Goal: Information Seeking & Learning: Learn about a topic

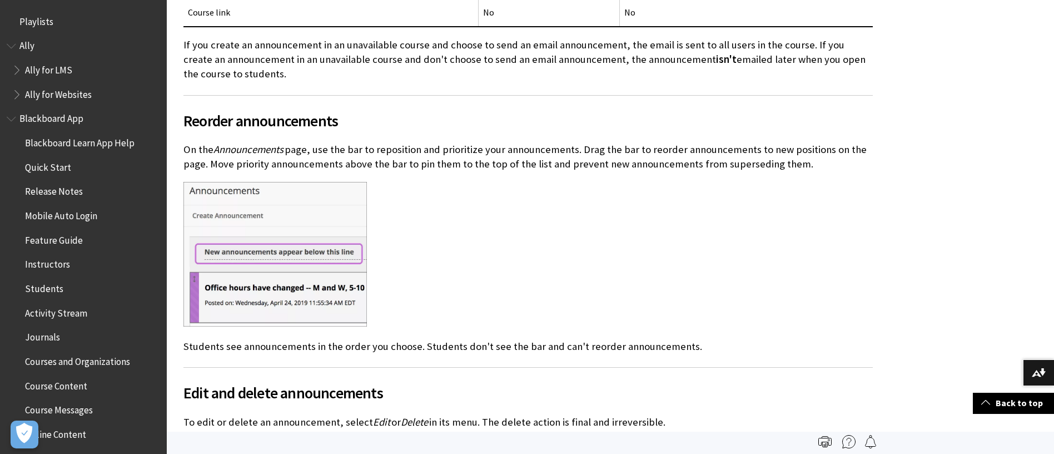
scroll to position [1151, 0]
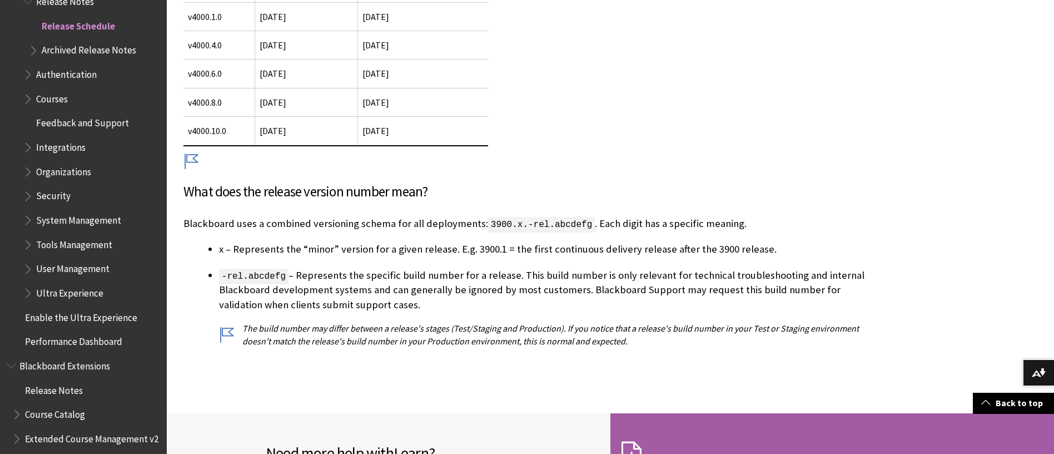
scroll to position [556, 0]
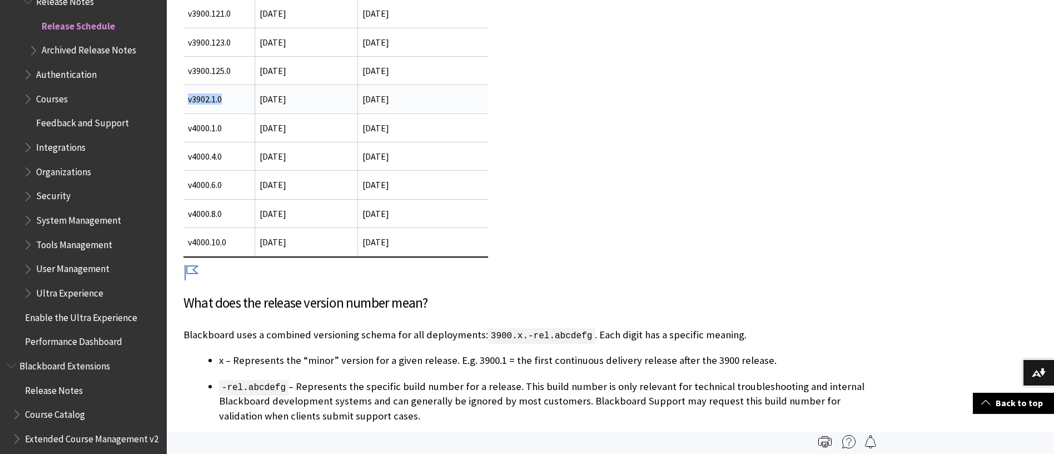
drag, startPoint x: 229, startPoint y: 101, endPoint x: 186, endPoint y: 103, distance: 43.4
click at [186, 103] on td "v3902.1.0" at bounding box center [219, 99] width 72 height 28
copy td "v3902.1.0"
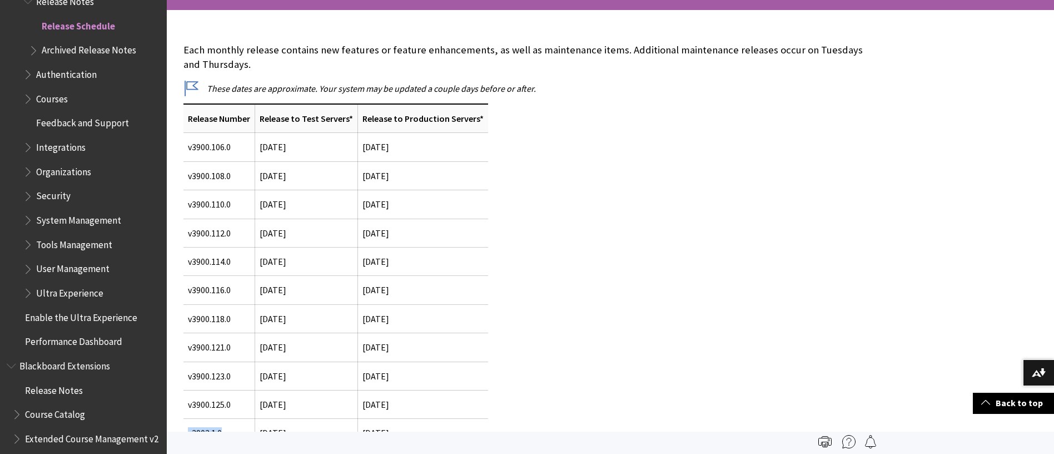
scroll to position [0, 0]
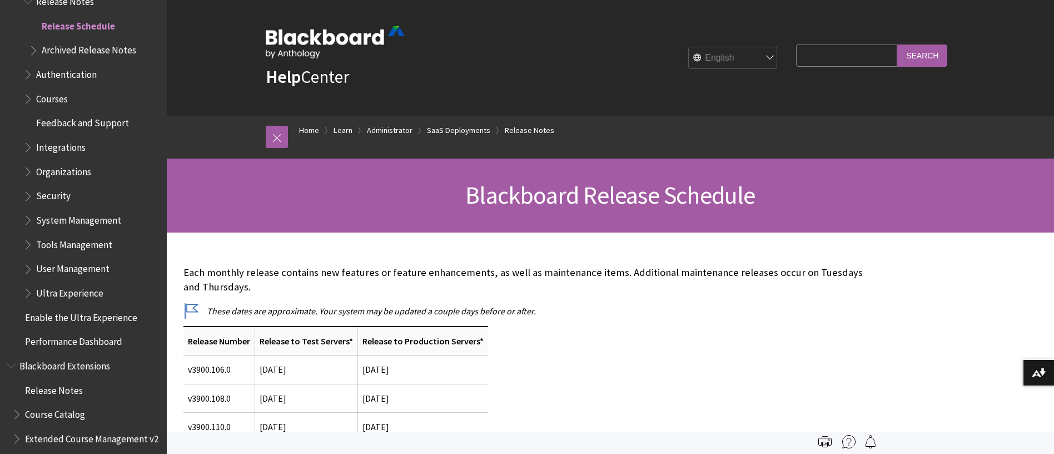
click at [87, 27] on span "Release Schedule" at bounding box center [78, 24] width 73 height 15
click at [77, 5] on span "Release Notes" at bounding box center [65, -1] width 58 height 15
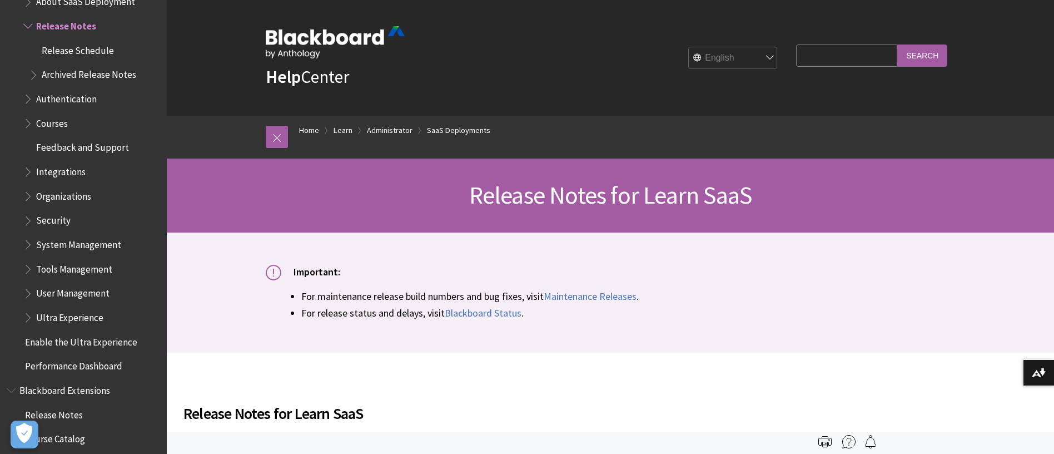
scroll to position [334, 0]
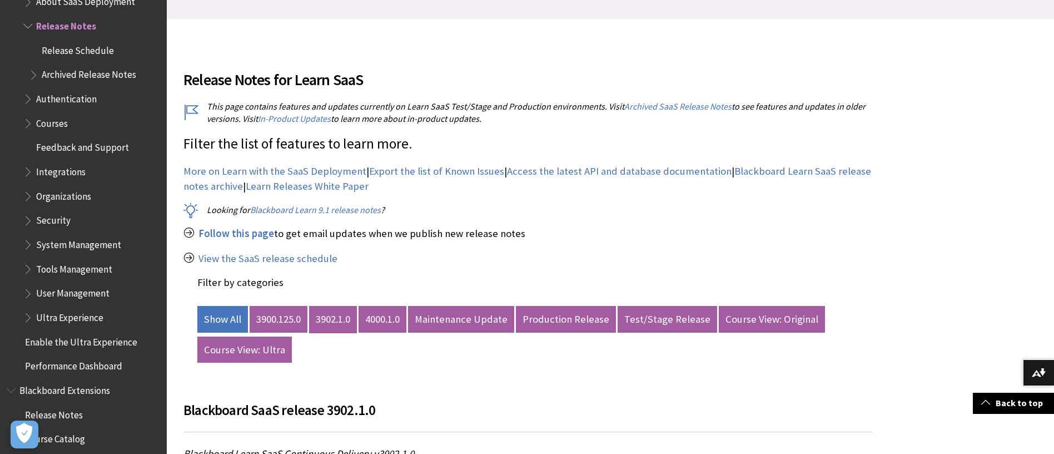
click at [335, 317] on link "3902.1.0" at bounding box center [333, 319] width 48 height 27
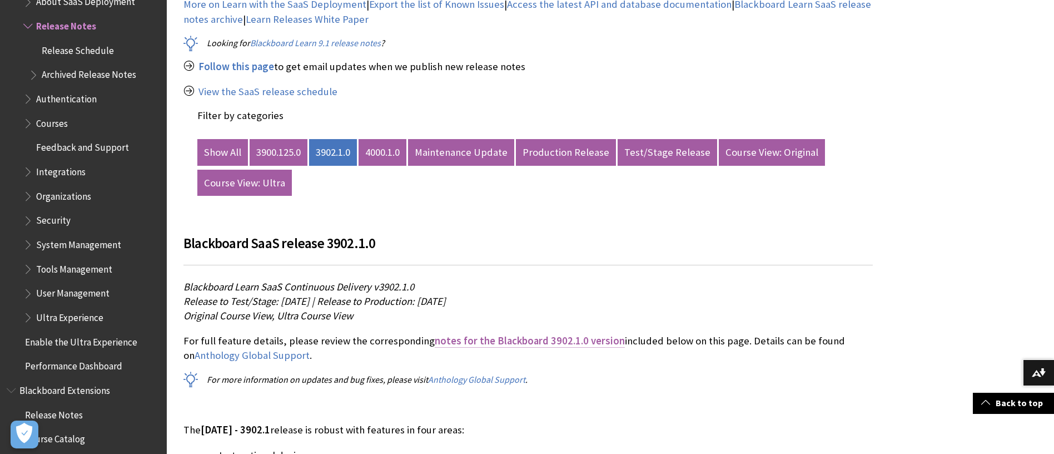
click at [533, 339] on span "notes for the Blackboard 3902.1.0 version" at bounding box center [530, 340] width 190 height 13
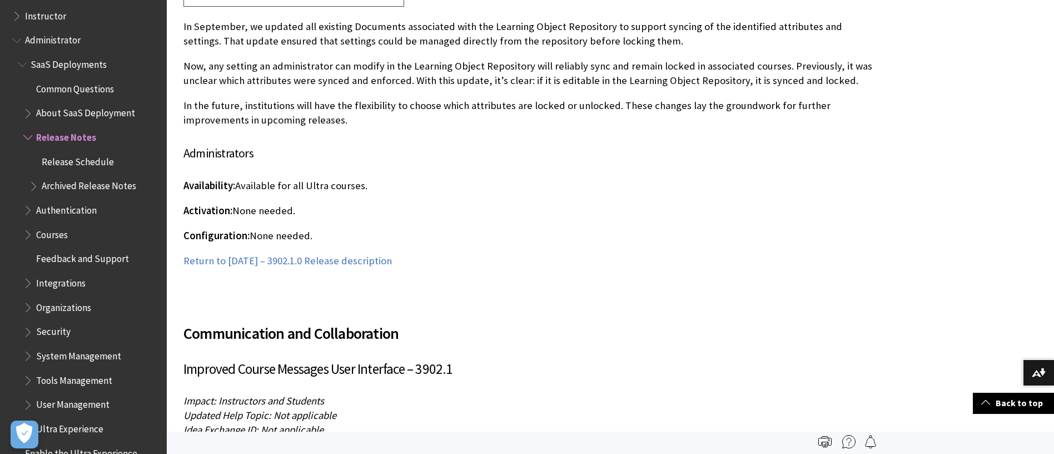
scroll to position [1050, 0]
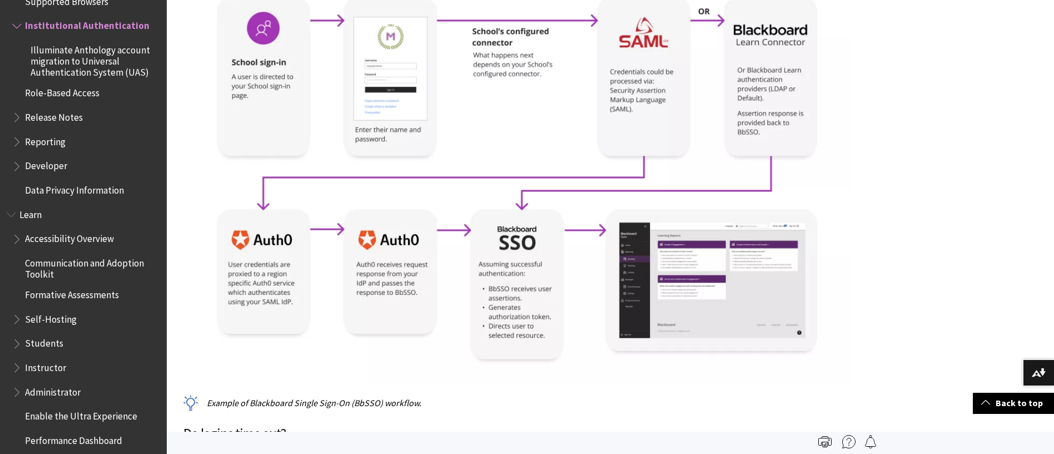
scroll to position [574, 0]
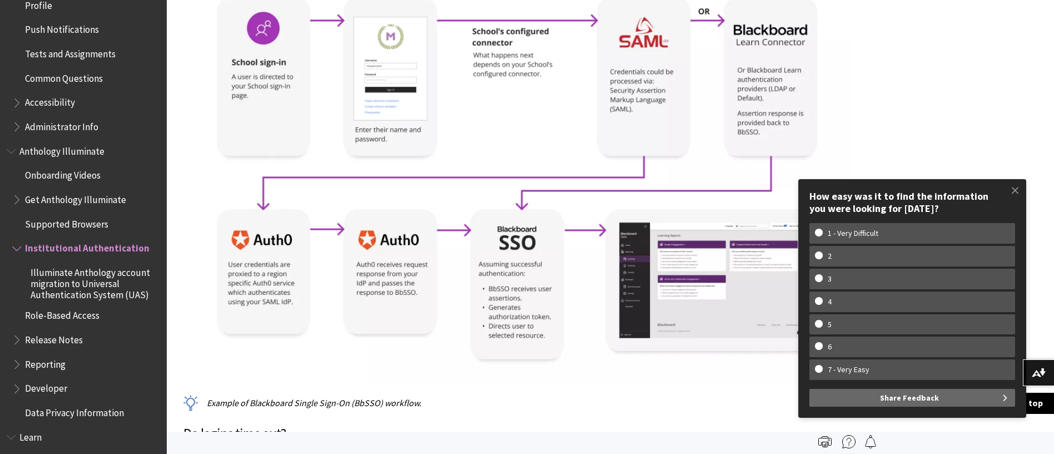
click at [83, 146] on span "Anthology Illuminate" at bounding box center [61, 149] width 85 height 15
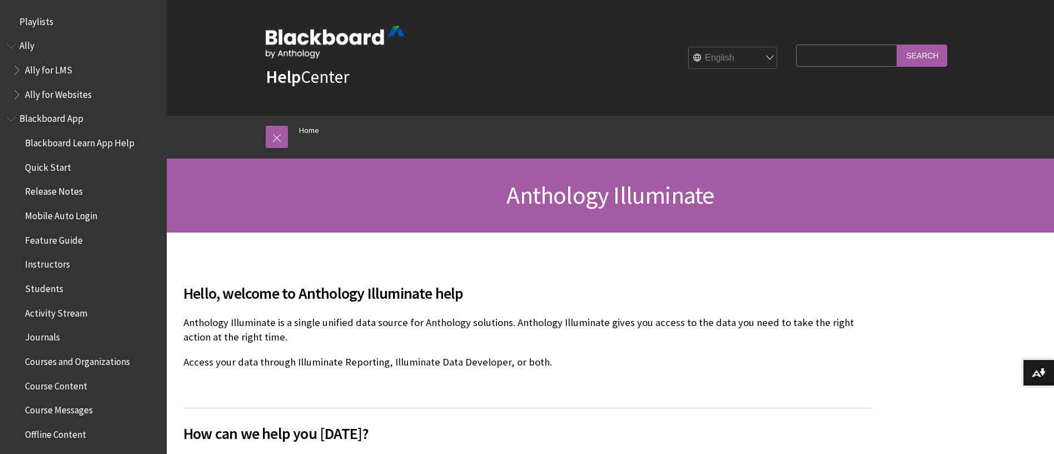
scroll to position [699, 0]
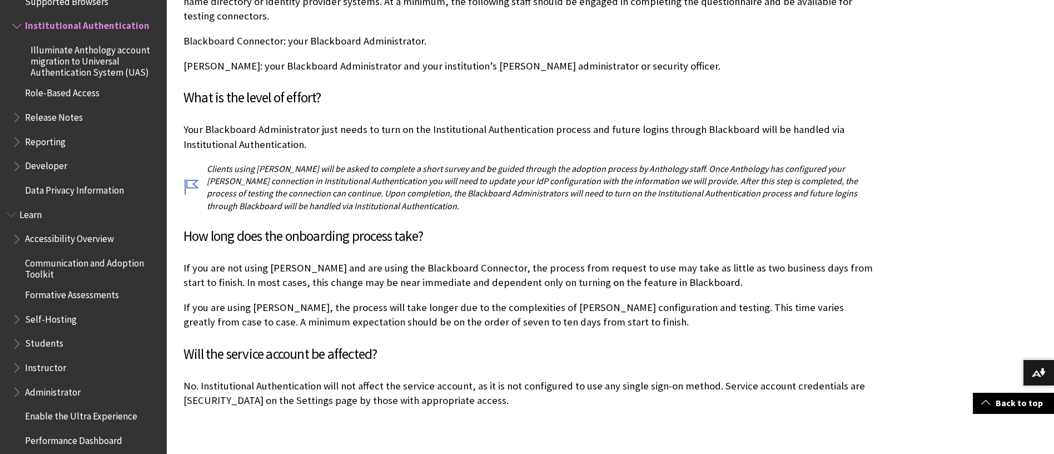
scroll to position [2668, 0]
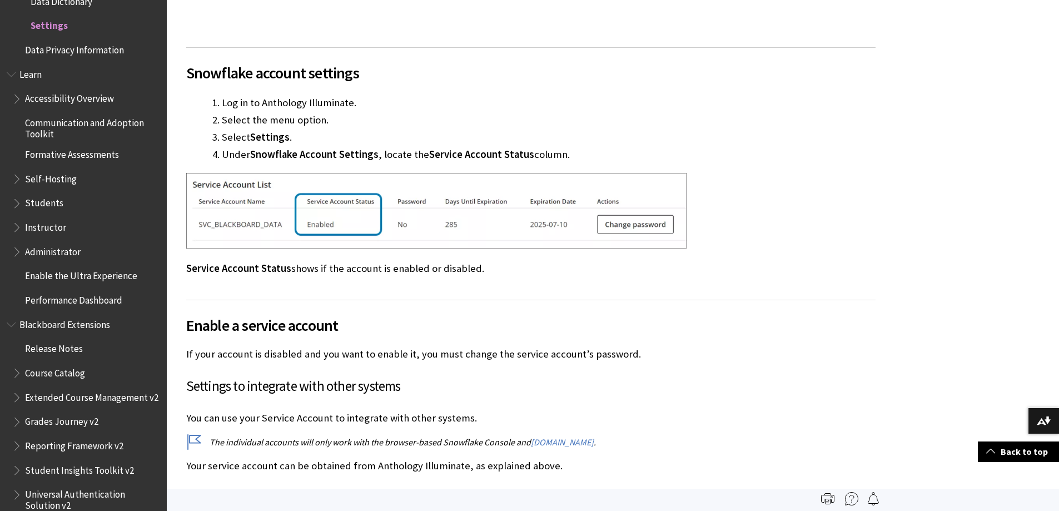
scroll to position [167, 0]
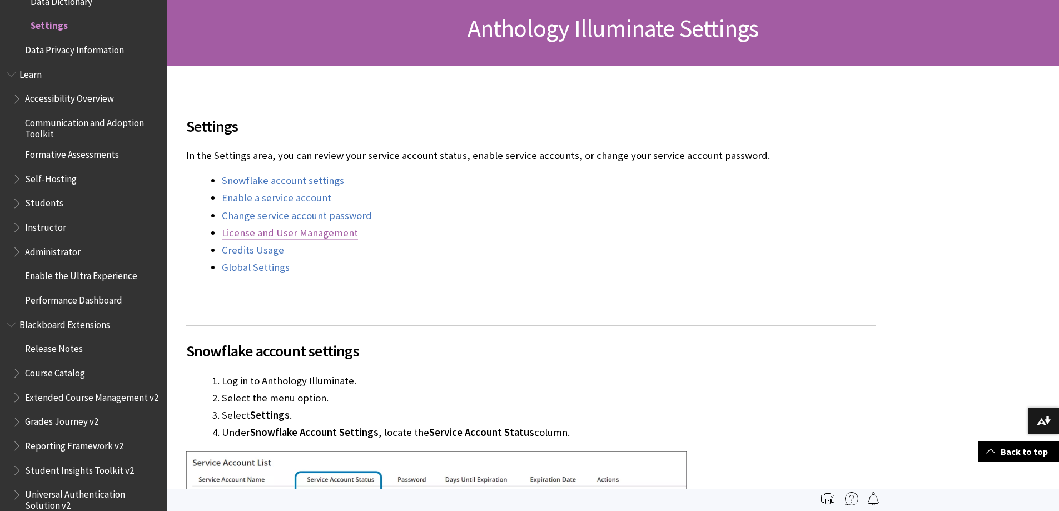
click at [308, 235] on link "License and User Management" at bounding box center [290, 232] width 136 height 13
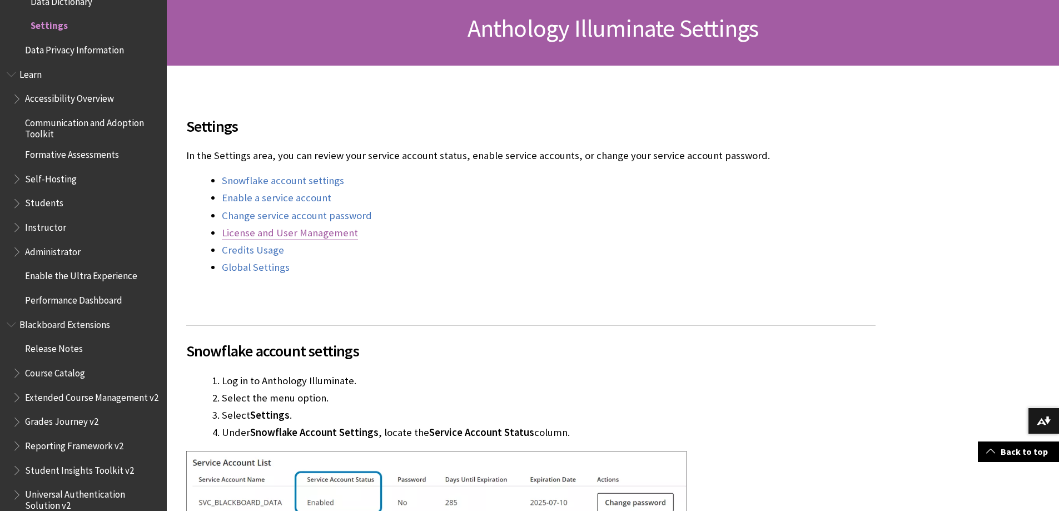
scroll to position [1355, 0]
